Goal: Find specific page/section: Find specific page/section

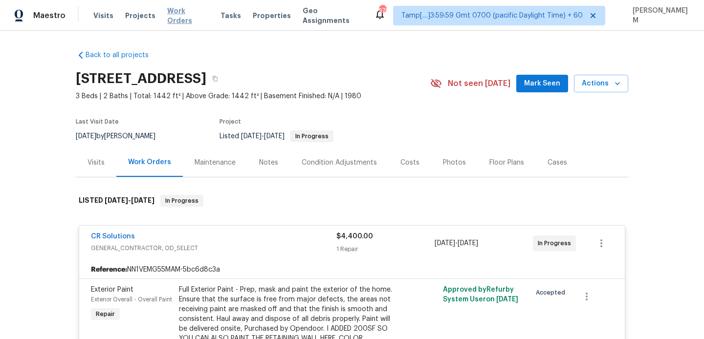
click at [170, 20] on span "Work Orders" at bounding box center [188, 16] width 42 height 20
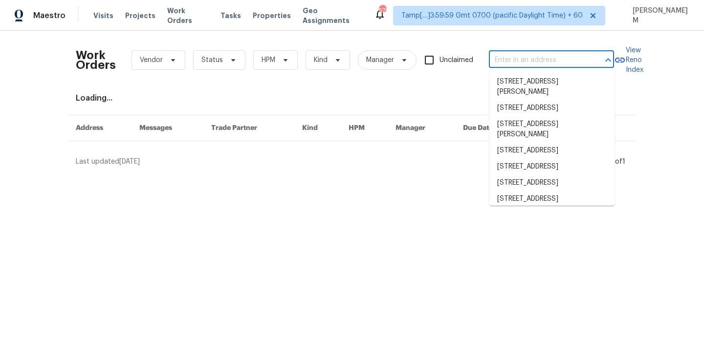
click at [511, 63] on input "text" at bounding box center [538, 60] width 98 height 15
paste input "[STREET_ADDRESS]"
type input "[STREET_ADDRESS]"
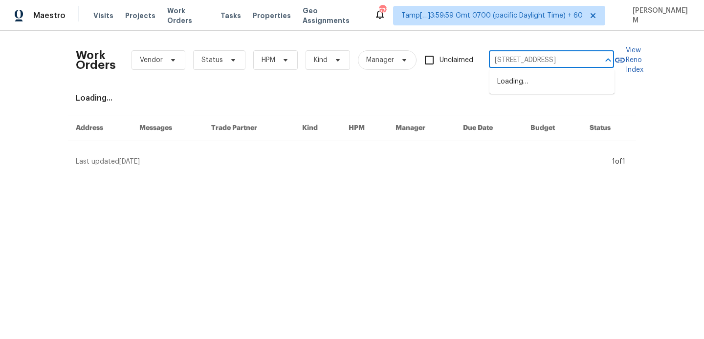
scroll to position [0, 55]
click at [534, 85] on li "[STREET_ADDRESS]" at bounding box center [551, 82] width 125 height 16
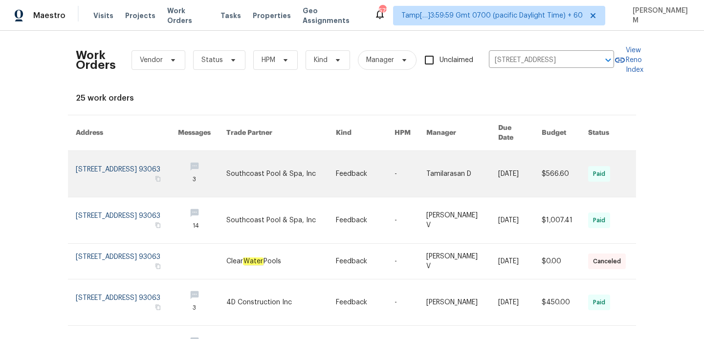
click at [459, 164] on link at bounding box center [462, 174] width 72 height 46
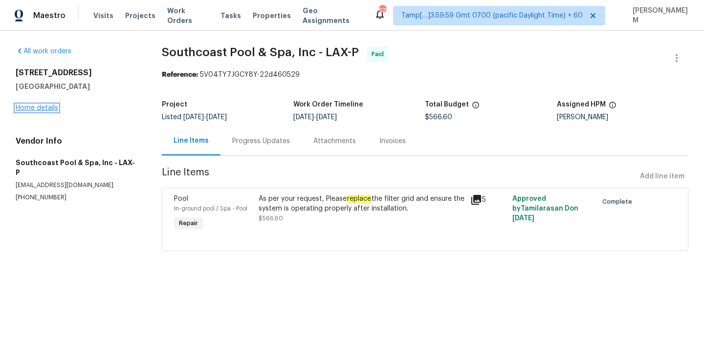
click at [42, 108] on link "Home details" at bounding box center [37, 108] width 43 height 7
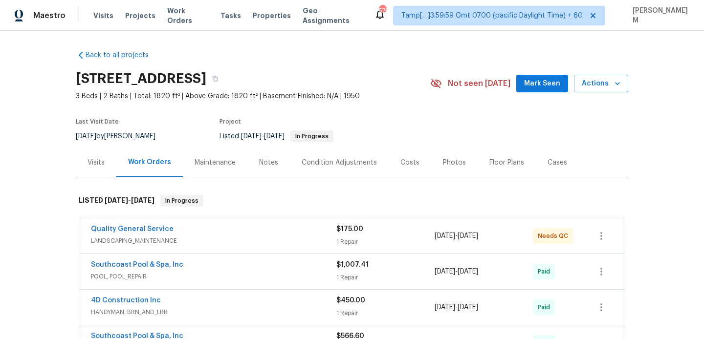
click at [96, 167] on div "Visits" at bounding box center [96, 163] width 17 height 10
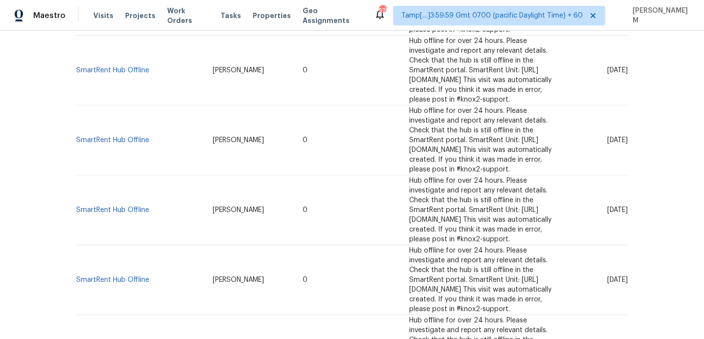
scroll to position [1217, 0]
